Goal: Download file/media

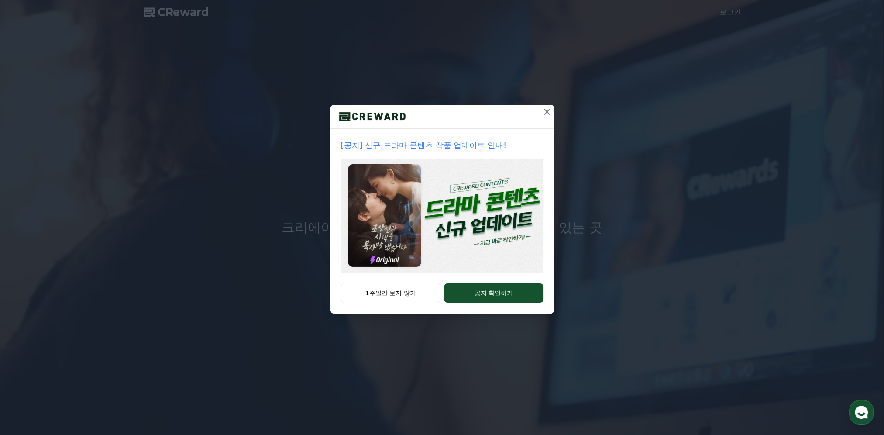
click at [542, 112] on icon at bounding box center [547, 112] width 10 height 10
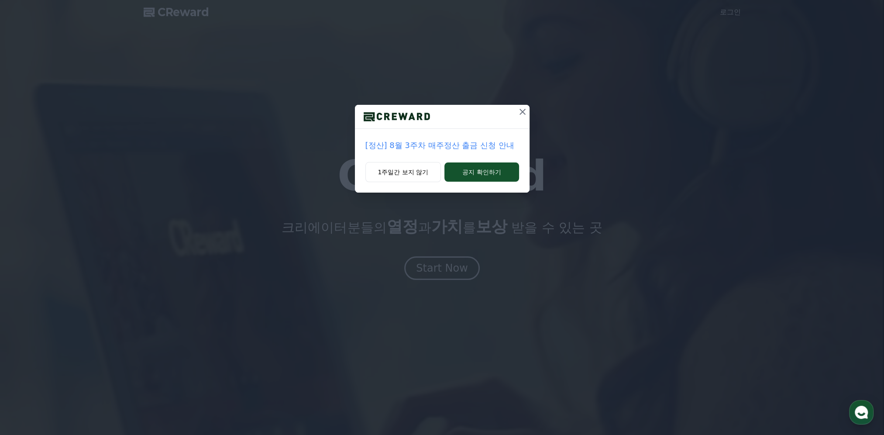
click at [521, 111] on icon at bounding box center [523, 112] width 6 height 6
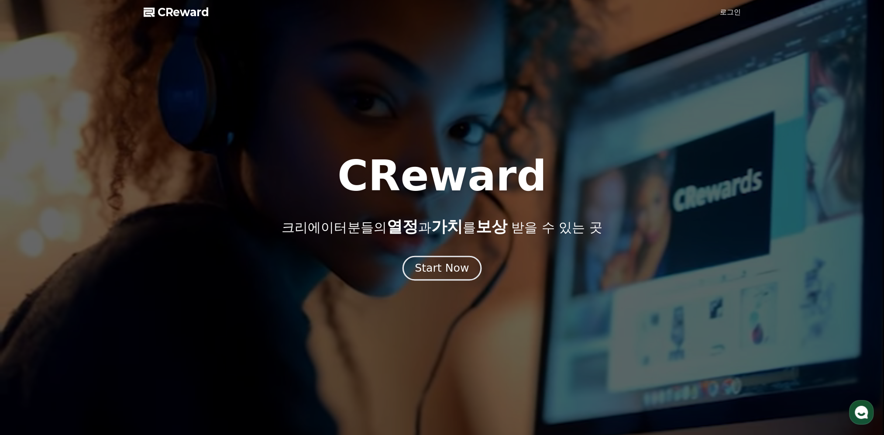
click at [436, 272] on div "Start Now" at bounding box center [442, 268] width 54 height 15
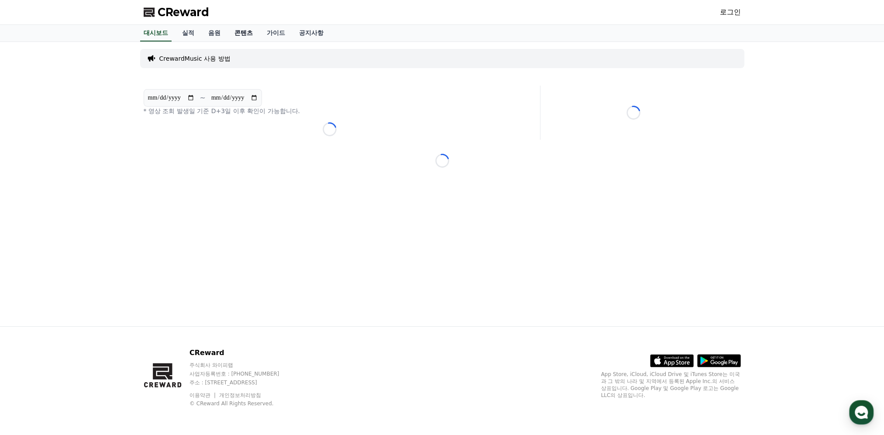
click at [248, 33] on link "콘텐츠" at bounding box center [244, 33] width 32 height 17
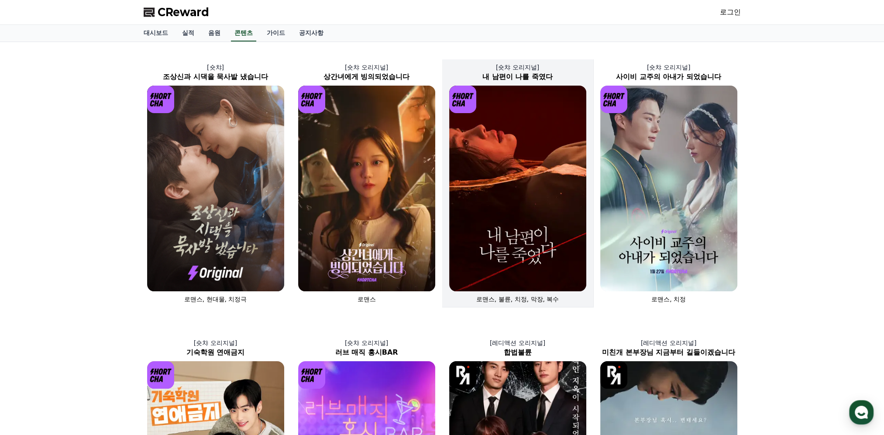
click at [522, 208] on img at bounding box center [517, 189] width 137 height 206
click at [535, 214] on img at bounding box center [517, 189] width 137 height 206
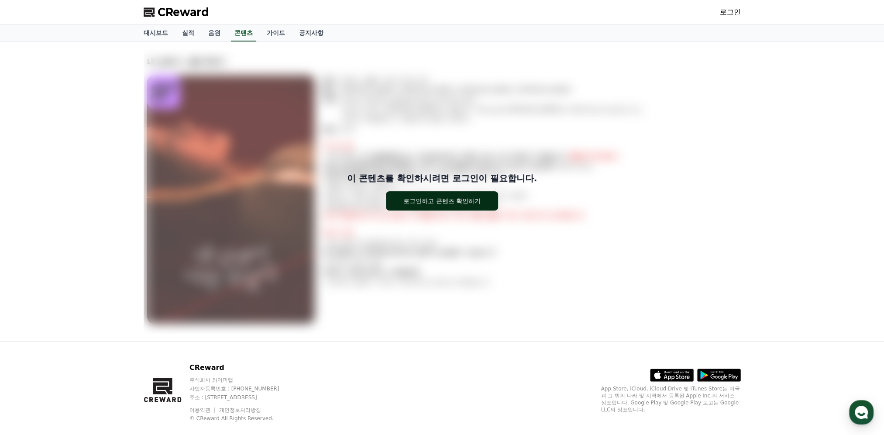
click at [455, 200] on div "로그인하고 콘텐츠 확인하기" at bounding box center [442, 201] width 77 height 9
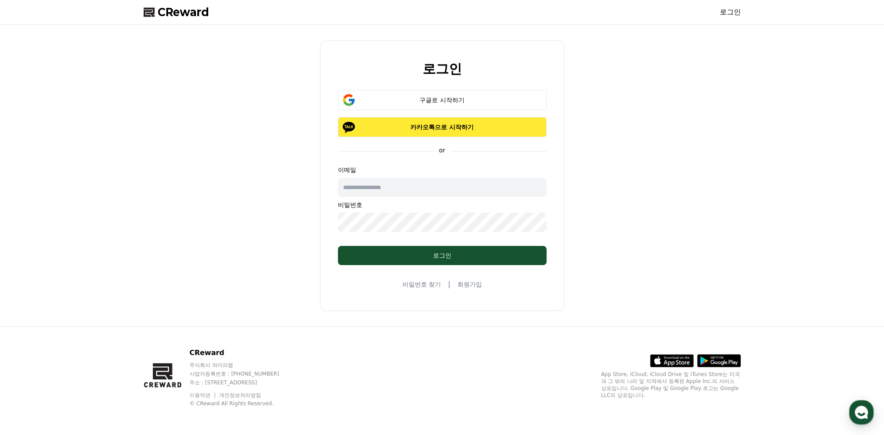
click at [437, 124] on p "카카오톡으로 시작하기" at bounding box center [442, 127] width 183 height 9
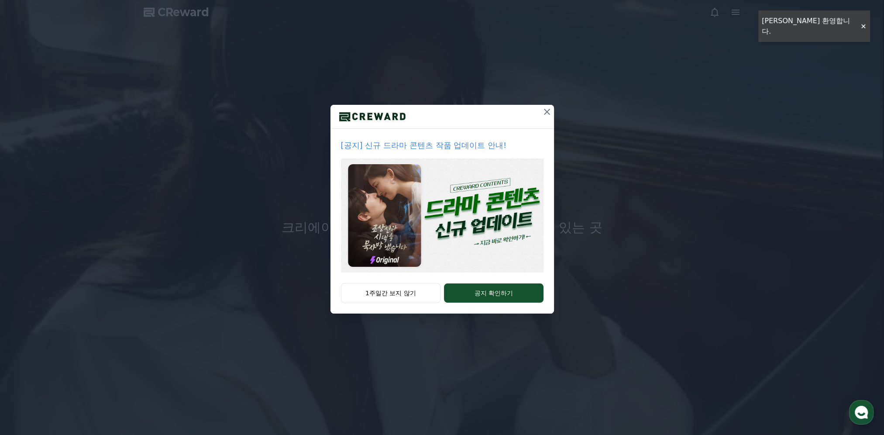
click at [591, 180] on div "[공지] 신규 드라마 콘텐츠 작품 업데이트 안내! 1주일간 보지 않기 공지 확인하기" at bounding box center [442, 164] width 884 height 328
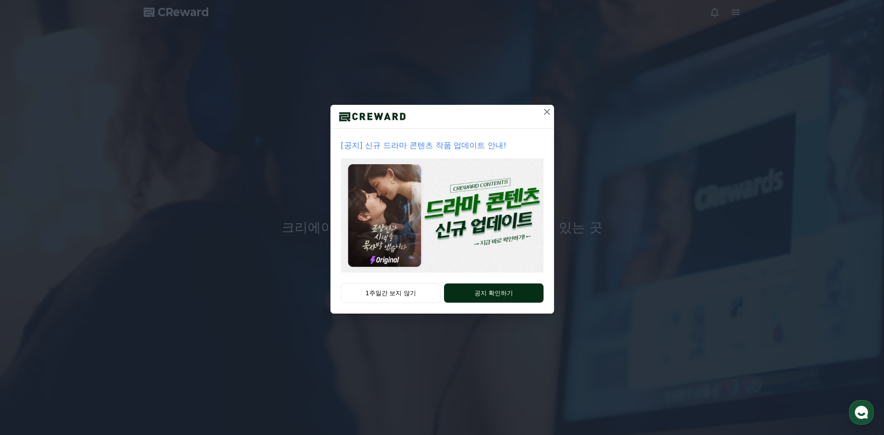
click at [482, 296] on button "공지 확인하기" at bounding box center [493, 292] width 99 height 19
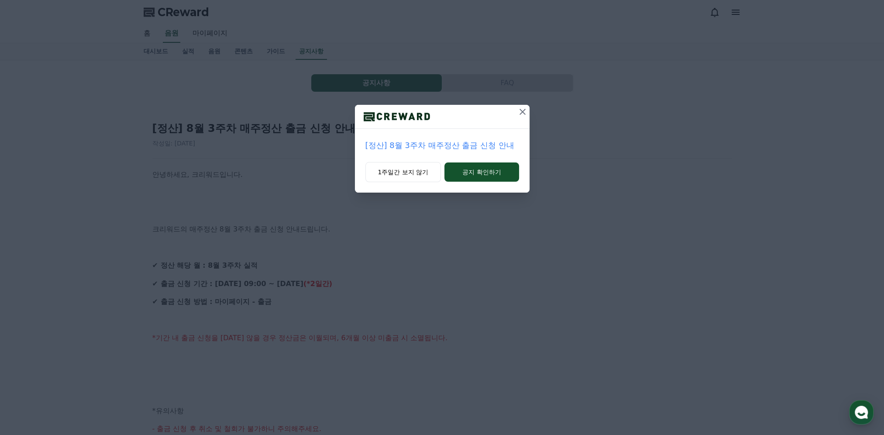
click at [524, 111] on icon at bounding box center [523, 112] width 6 height 6
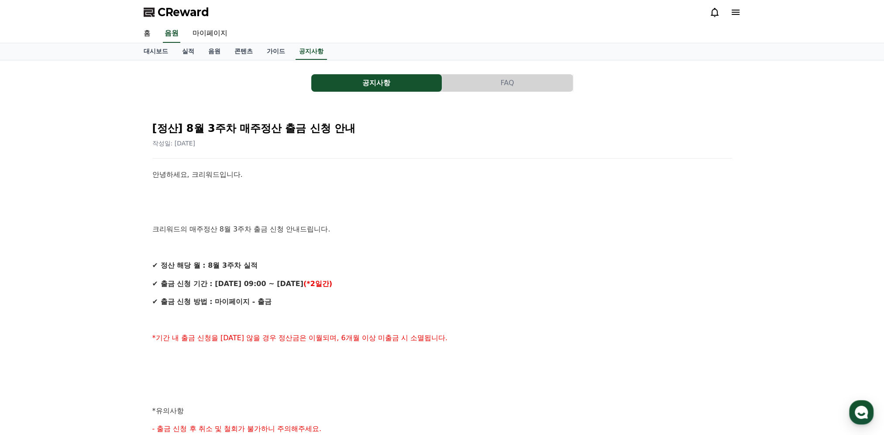
click at [359, 85] on button "공지사항" at bounding box center [376, 82] width 131 height 17
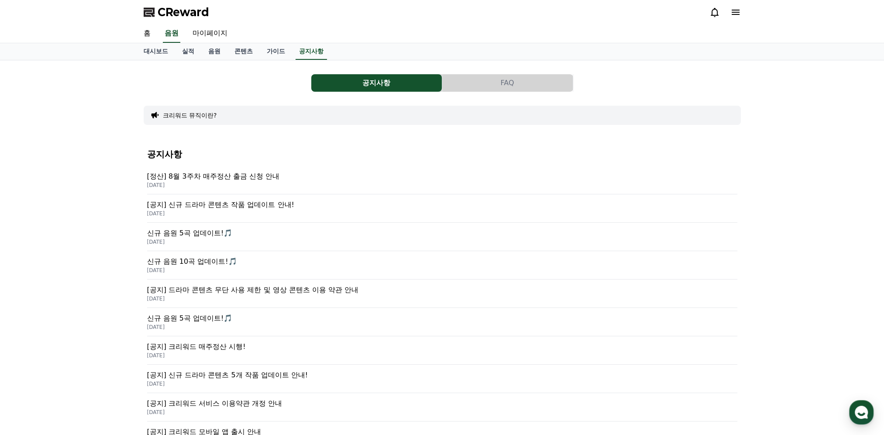
click at [254, 206] on p "[공지] 신규 드라마 콘텐츠 작품 업데이트 안내!" at bounding box center [442, 205] width 590 height 10
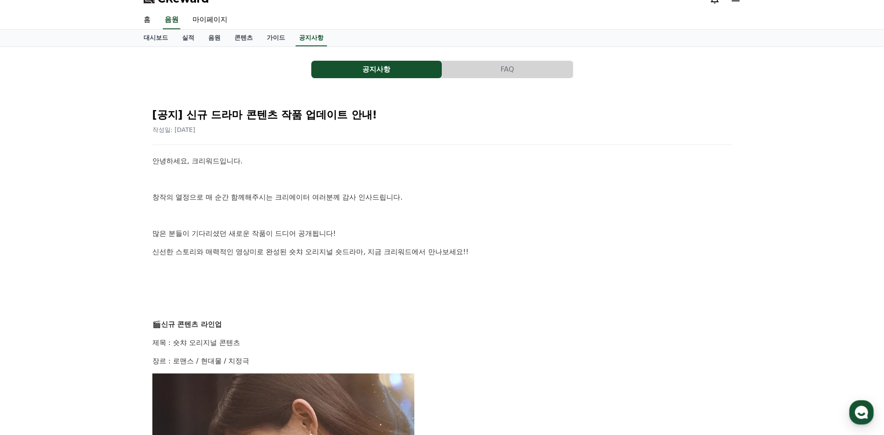
drag, startPoint x: 485, startPoint y: 206, endPoint x: 481, endPoint y: 118, distance: 87.9
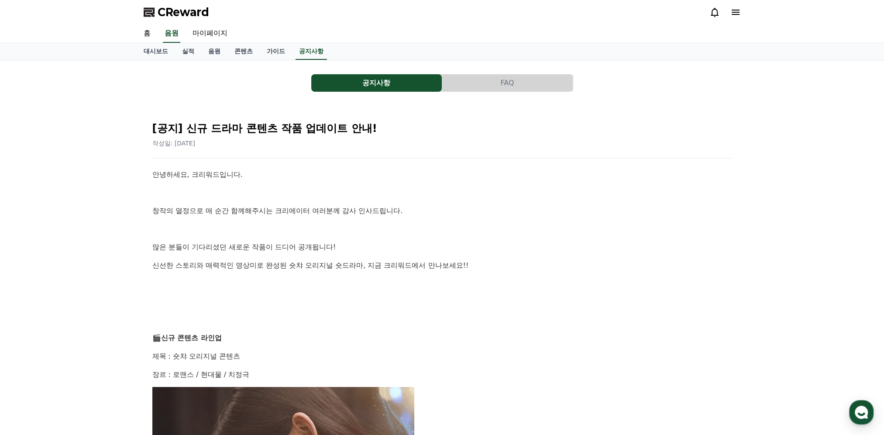
drag, startPoint x: 540, startPoint y: 263, endPoint x: 538, endPoint y: 119, distance: 144.1
click at [249, 52] on link "콘텐츠" at bounding box center [244, 51] width 32 height 17
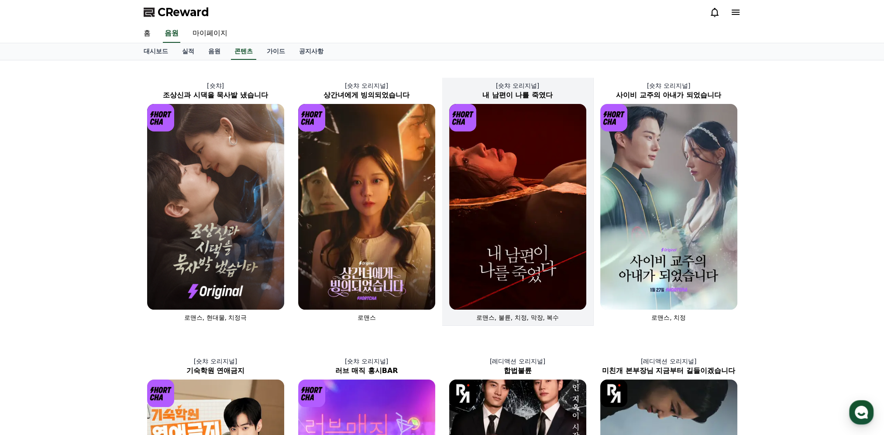
click at [537, 166] on img at bounding box center [517, 207] width 137 height 206
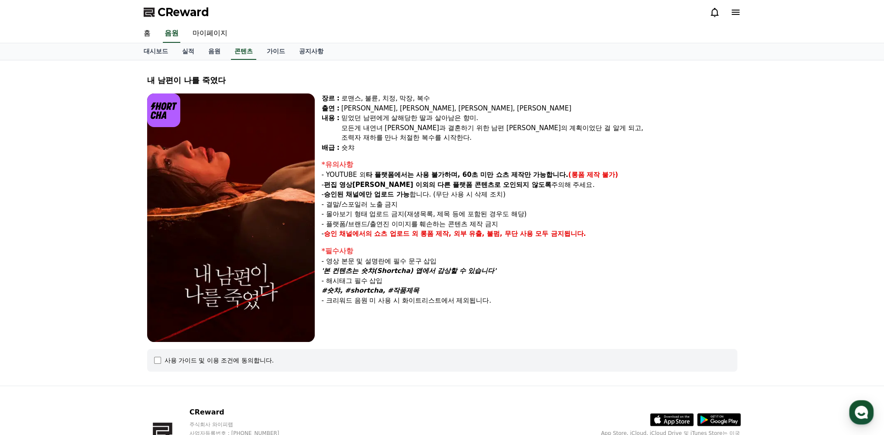
click at [227, 220] on img at bounding box center [231, 217] width 168 height 248
click at [185, 360] on div "사용 가이드 및 이용 조건에 동의합니다." at bounding box center [220, 360] width 110 height 9
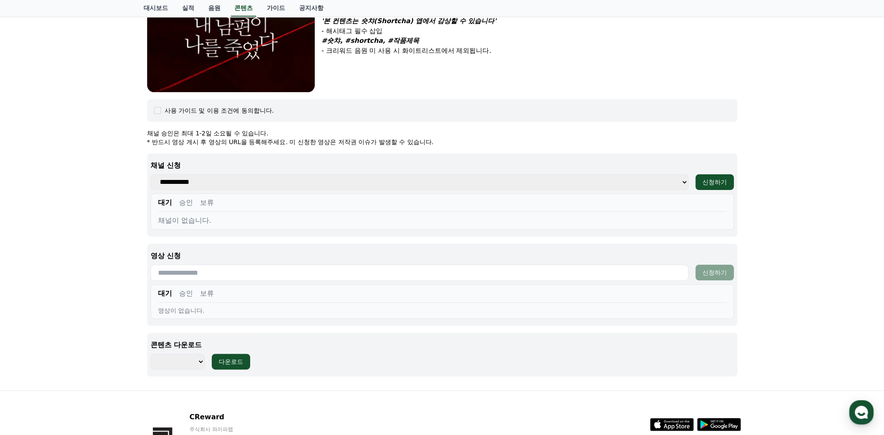
scroll to position [306, 0]
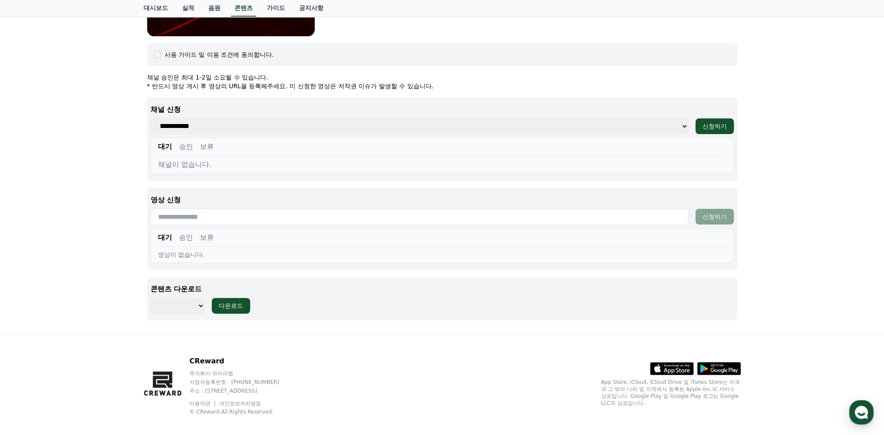
click at [201, 303] on select "******** ******** ******** ******** ******** ******** ******** ******** *******…" at bounding box center [178, 306] width 55 height 16
click at [198, 307] on select "******** ******** ******** ******** ******** ******** ******** ******** *******…" at bounding box center [178, 306] width 55 height 16
select select "**********"
click at [151, 298] on select "******** ******** ******** ******** ******** ******** ******** ******** *******…" at bounding box center [178, 306] width 55 height 16
click at [229, 302] on div "다운로드" at bounding box center [231, 305] width 24 height 9
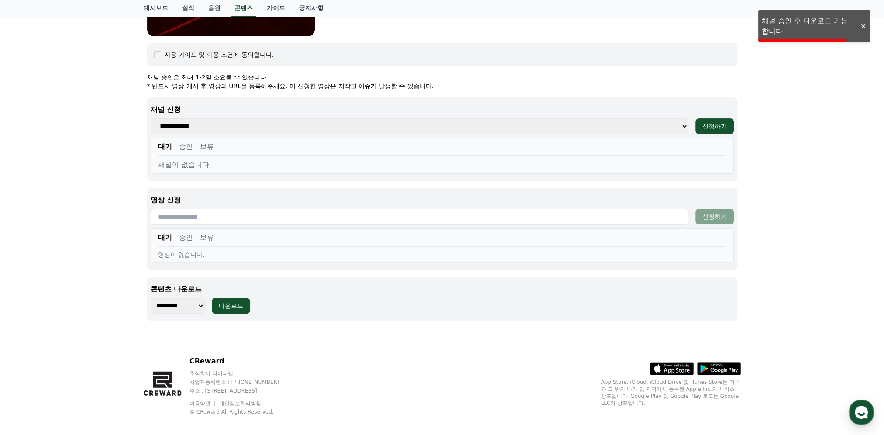
click at [865, 26] on div at bounding box center [863, 26] width 14 height 8
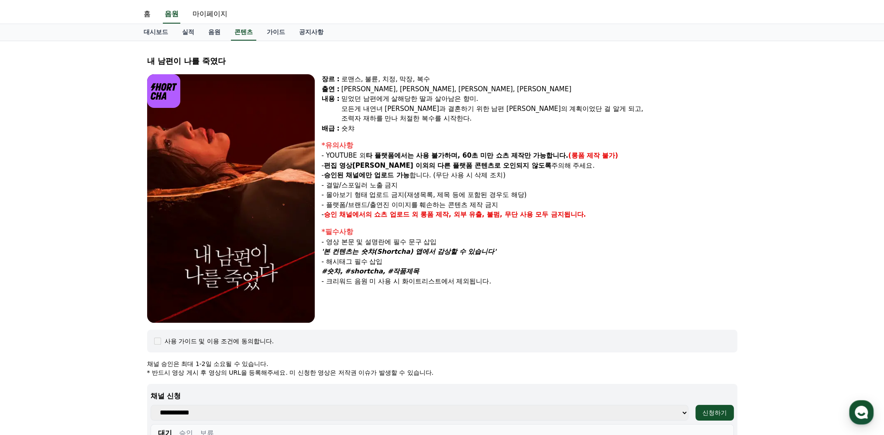
scroll to position [0, 0]
